Goal: Entertainment & Leisure: Consume media (video, audio)

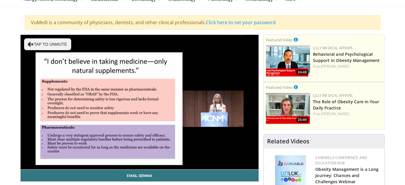
scroll to position [29, 0]
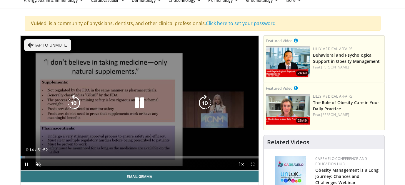
click at [43, 43] on button "Tap to unmute" at bounding box center [47, 45] width 47 height 12
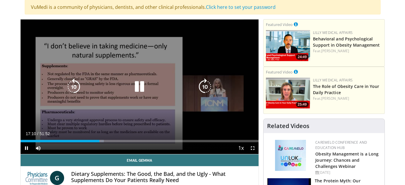
scroll to position [59, 0]
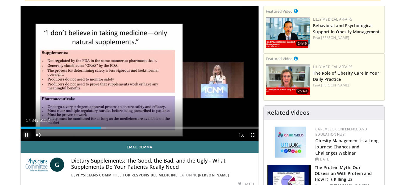
click at [24, 133] on video-js "**********" at bounding box center [140, 73] width 238 height 134
click at [25, 133] on span "Video Player" at bounding box center [27, 135] width 12 height 12
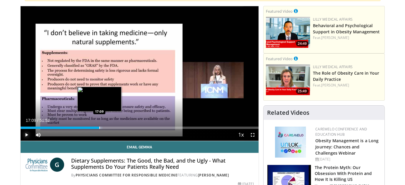
click at [99, 128] on div "Progress Bar" at bounding box center [99, 127] width 1 height 2
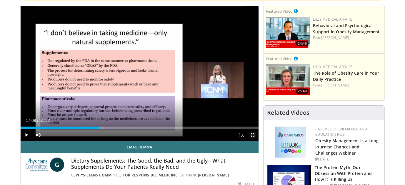
drag, startPoint x: 252, startPoint y: 135, endPoint x: 252, endPoint y: 170, distance: 35.3
click at [252, 135] on span "Video Player" at bounding box center [253, 135] width 12 height 12
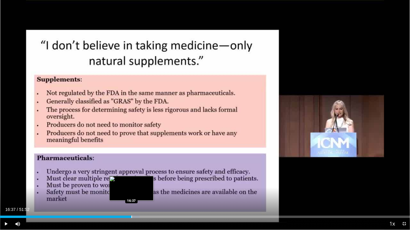
click at [131, 184] on div "Progress Bar" at bounding box center [131, 217] width 1 height 2
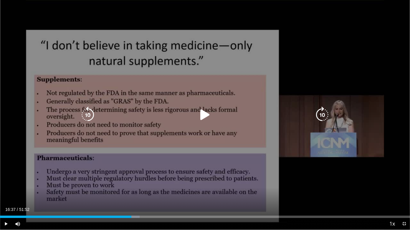
click at [205, 115] on icon "Video Player" at bounding box center [205, 115] width 16 height 16
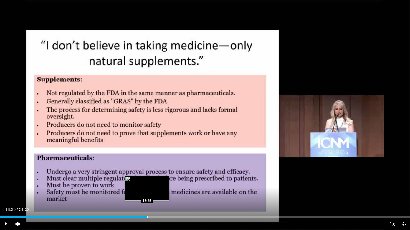
drag, startPoint x: 155, startPoint y: 216, endPoint x: 147, endPoint y: 216, distance: 8.0
click at [147, 184] on div "Loaded : 36.01% 18:35 18:35" at bounding box center [205, 217] width 410 height 2
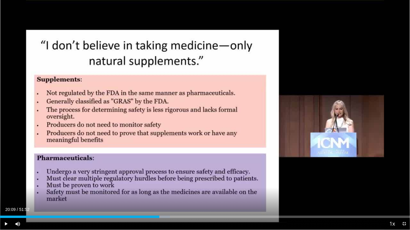
drag, startPoint x: 147, startPoint y: 216, endPoint x: 159, endPoint y: 220, distance: 12.6
click at [159, 184] on div "Current Time 20:09 / Duration 51:52 Play Skip Backward Skip Forward Mute 61% Lo…" at bounding box center [205, 224] width 410 height 12
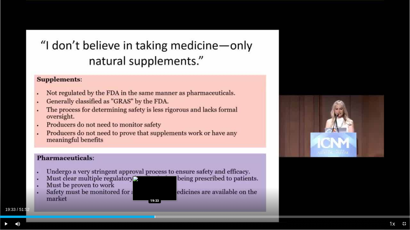
click at [154, 184] on div "Progress Bar" at bounding box center [154, 217] width 1 height 2
click at [147, 184] on div "Progress Bar" at bounding box center [147, 217] width 1 height 2
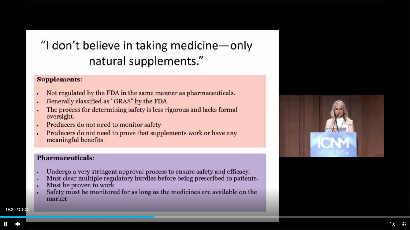
click at [403, 184] on span "Video Player" at bounding box center [404, 224] width 12 height 12
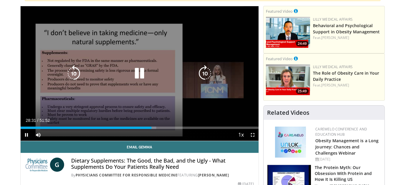
click at [140, 75] on icon "Video Player" at bounding box center [139, 73] width 16 height 16
